Goal: Check status

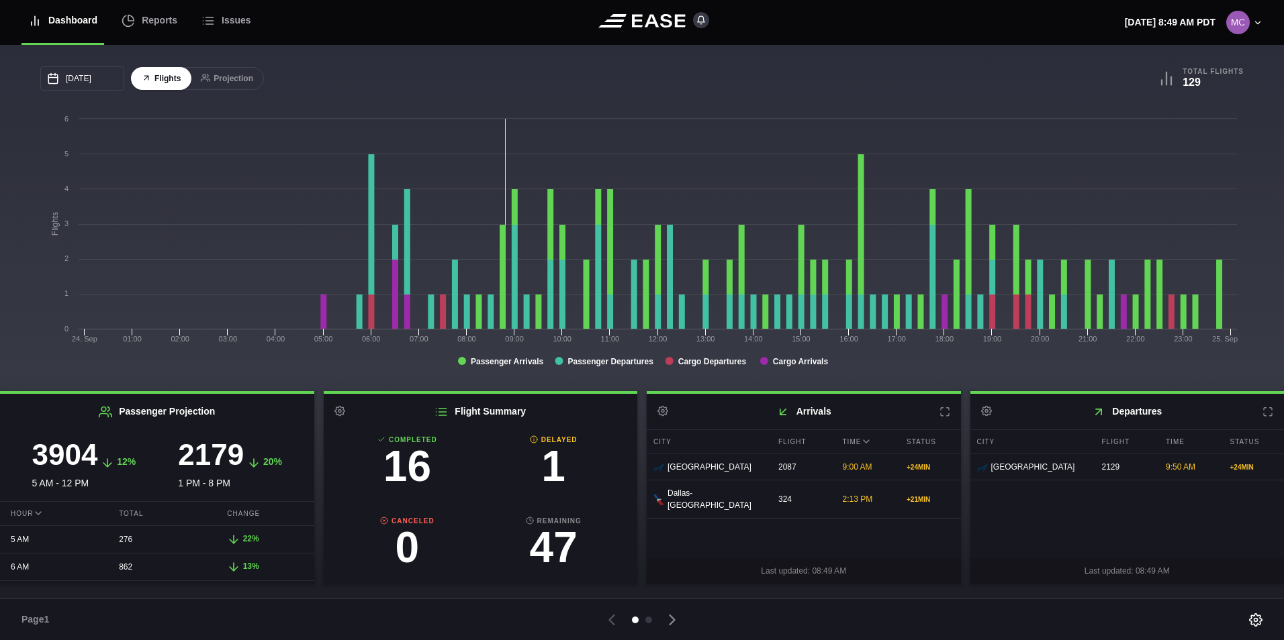
scroll to position [134, 0]
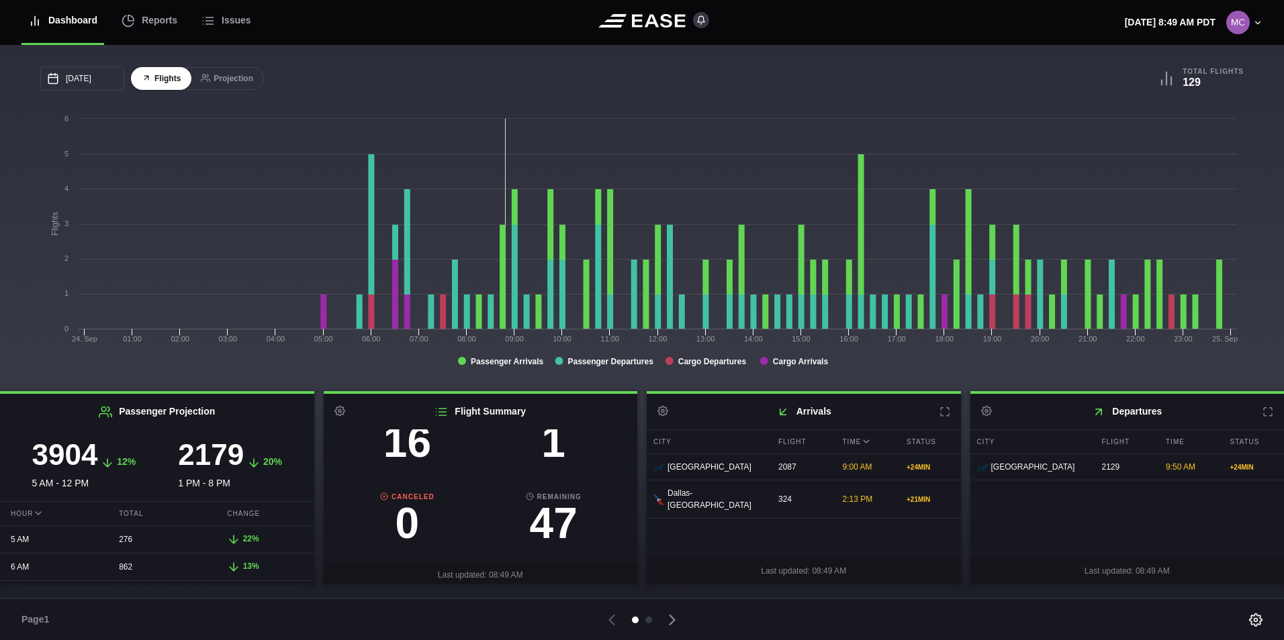
click at [545, 459] on h3 "1" at bounding box center [553, 442] width 146 height 43
select select "DELAYED"
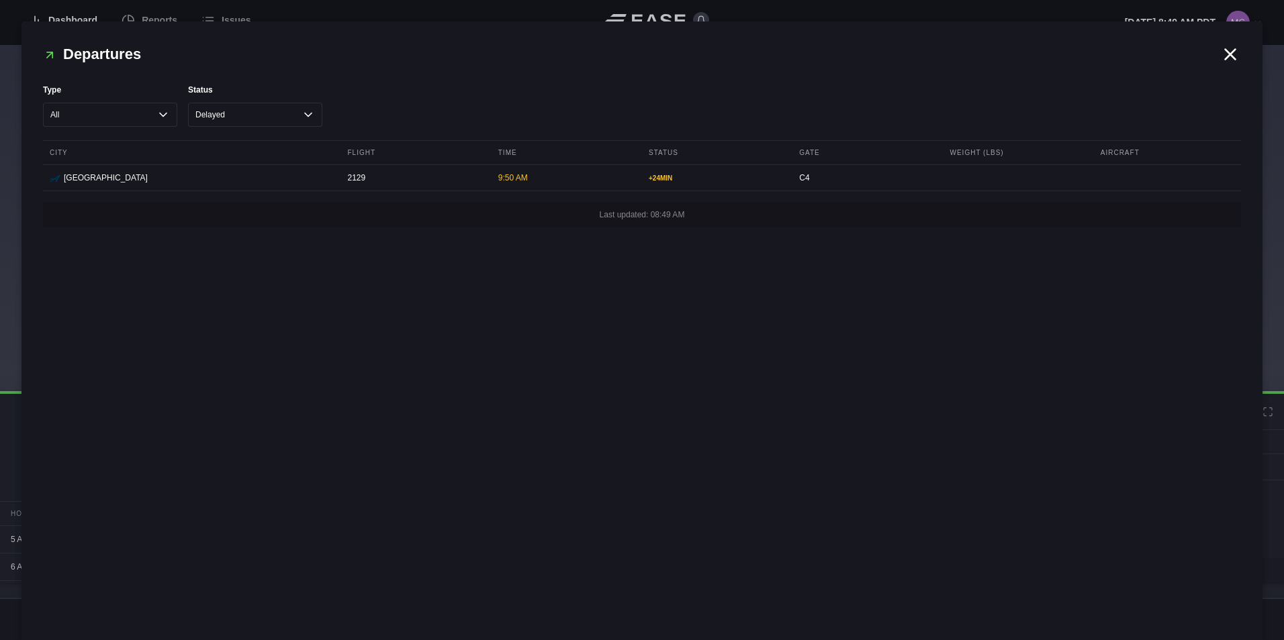
click at [1235, 57] on icon at bounding box center [1230, 54] width 20 height 20
